Goal: Find specific page/section: Find specific page/section

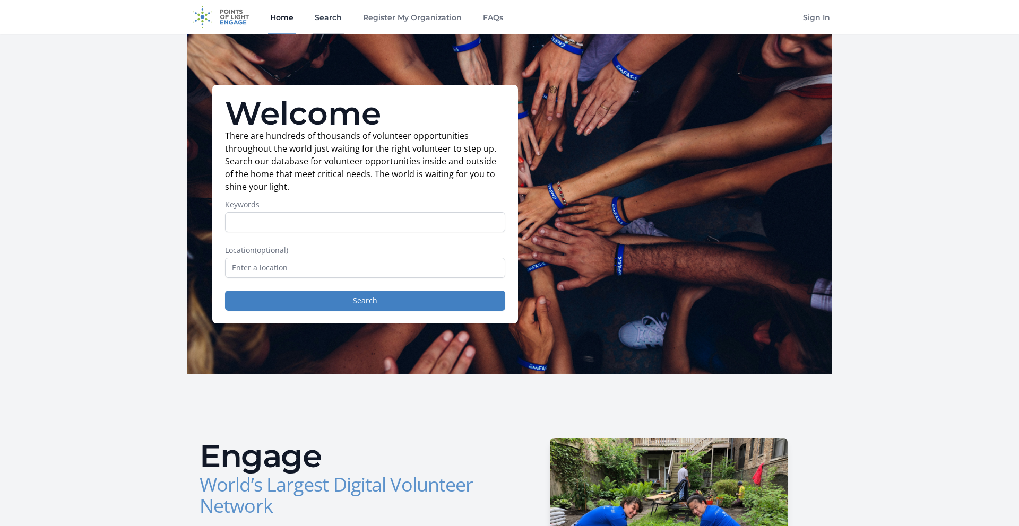
click at [324, 15] on link "Search" at bounding box center [328, 17] width 31 height 34
